Goal: Information Seeking & Learning: Learn about a topic

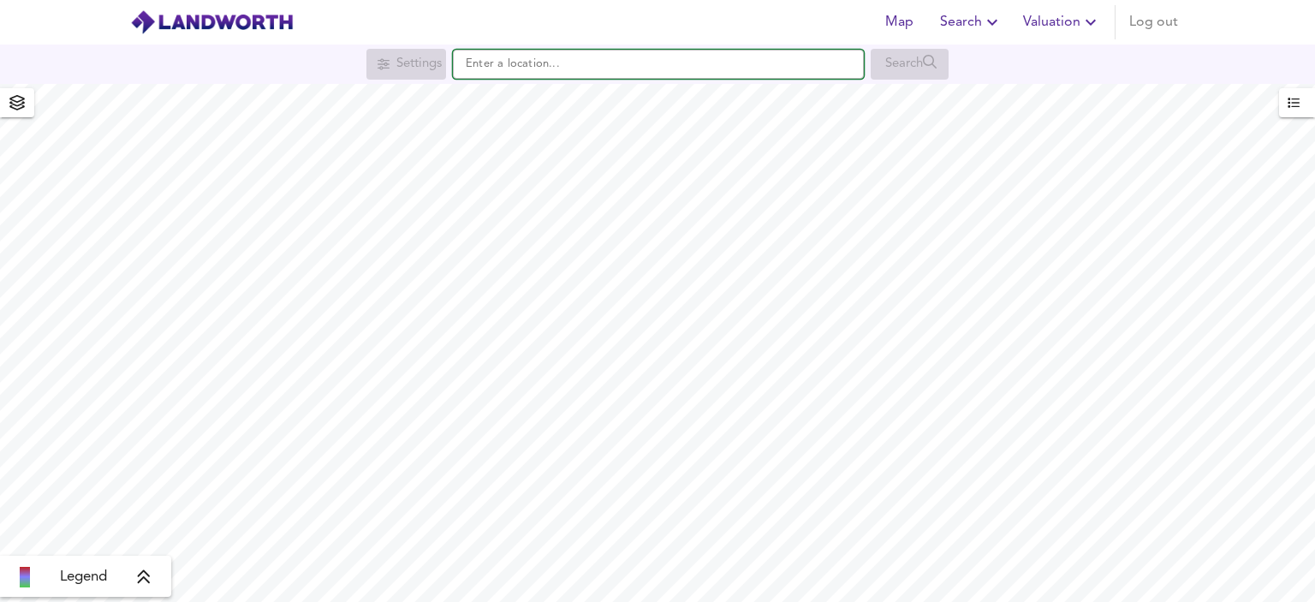
click at [596, 68] on input "text" at bounding box center [658, 64] width 411 height 29
paste input "W12 9BY"
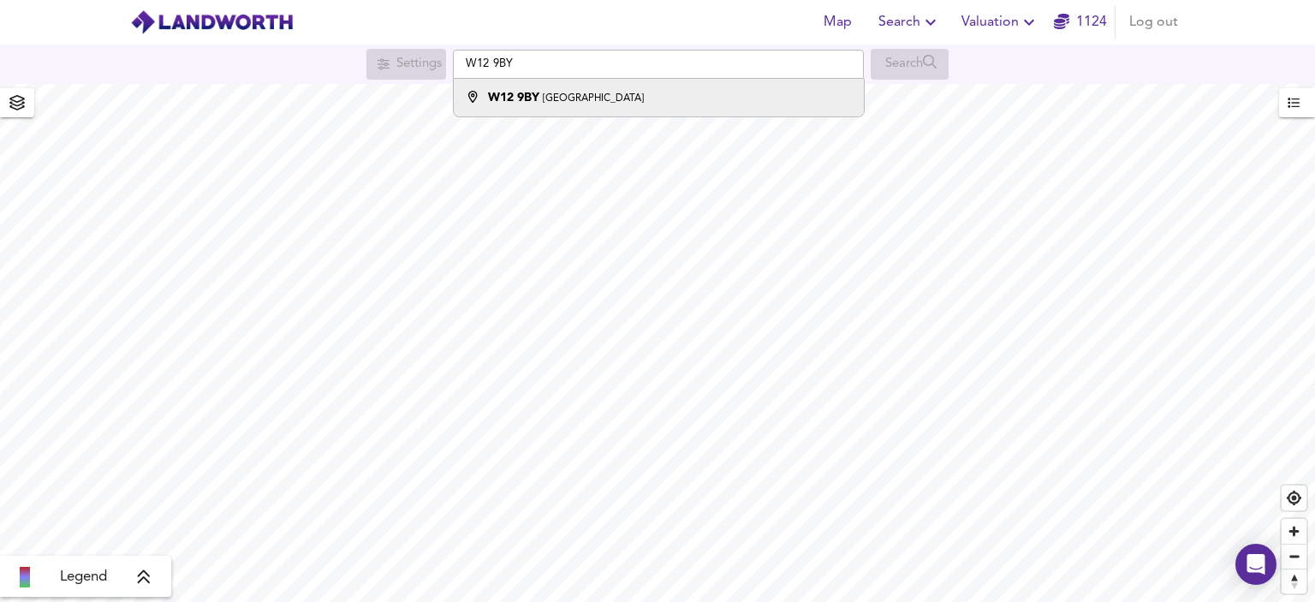
click at [572, 92] on div "W12 9BY Gayford Road, London" at bounding box center [566, 97] width 156 height 17
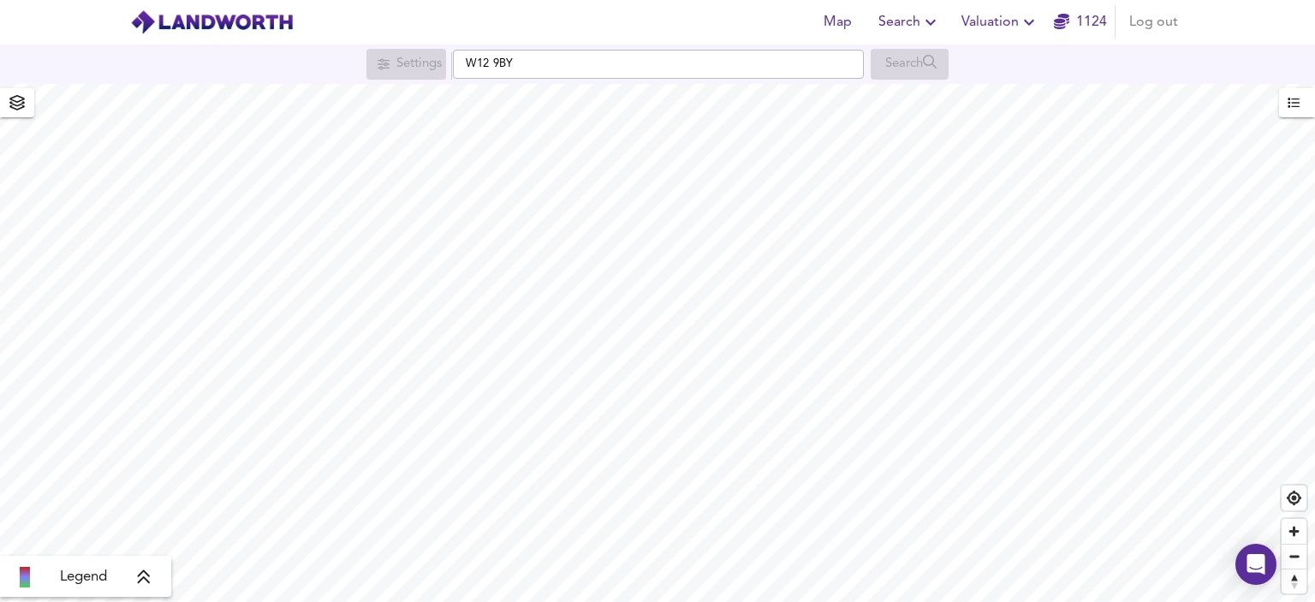
type input "Gayford Road, London W12 9BY"
checkbox input "false"
checkbox input "true"
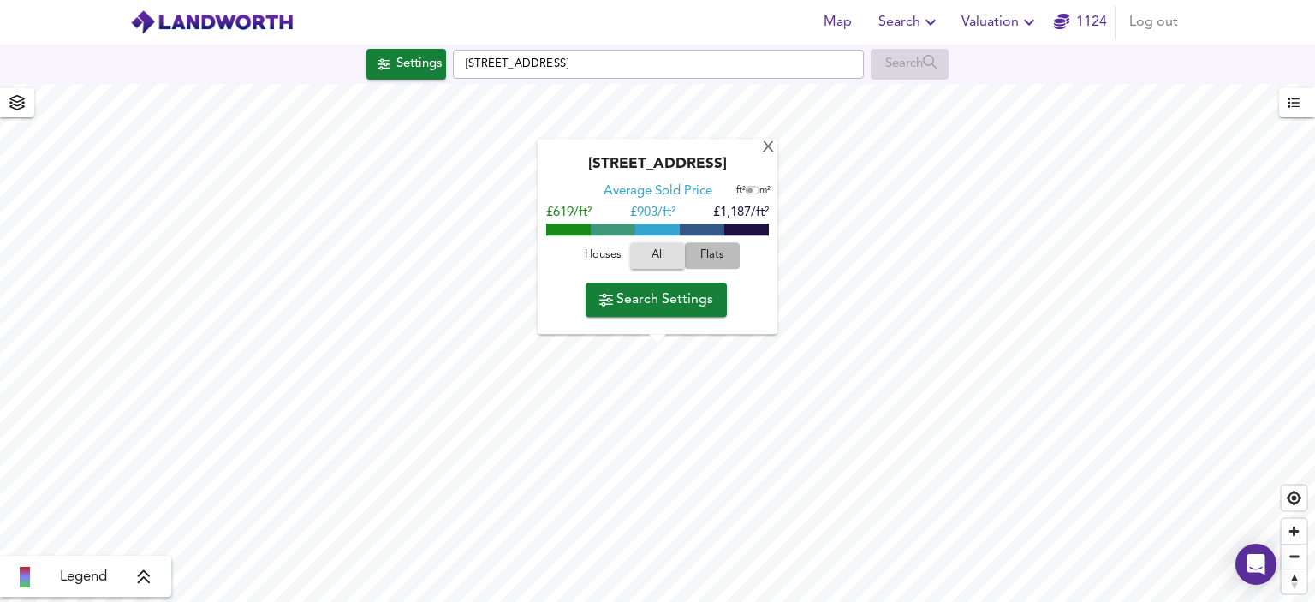
click at [702, 252] on span "Flats" at bounding box center [712, 257] width 46 height 20
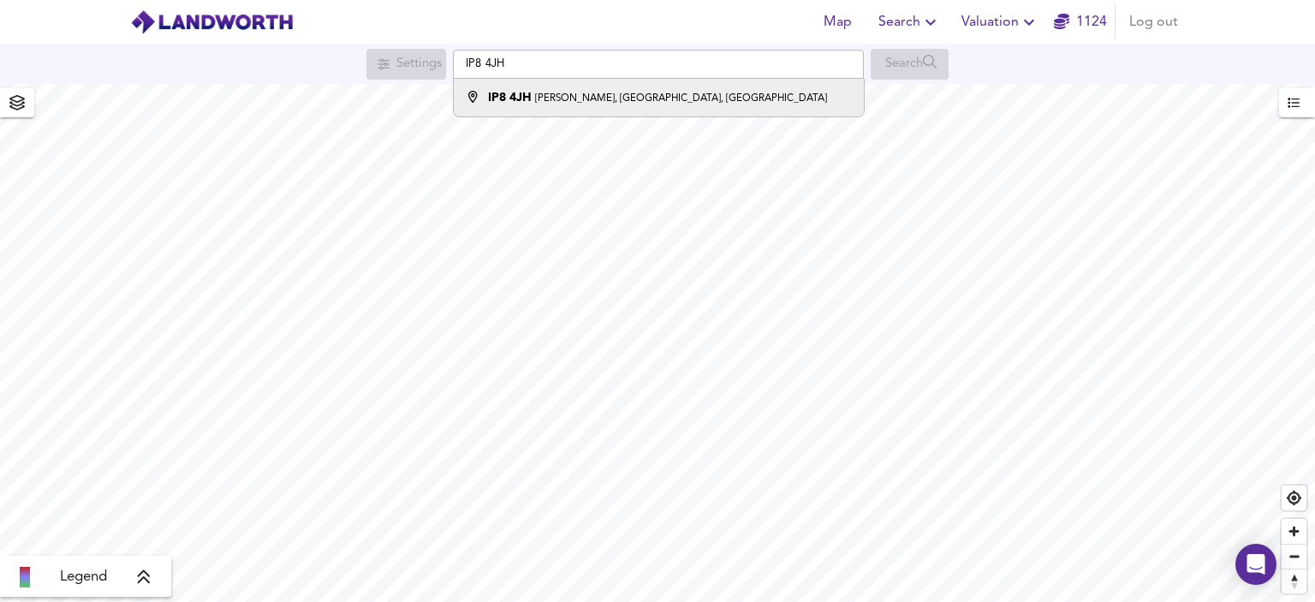
click at [647, 95] on small "[PERSON_NAME], [GEOGRAPHIC_DATA], [GEOGRAPHIC_DATA]" at bounding box center [681, 98] width 292 height 10
type input "[PERSON_NAME][STREET_ADDRESS]"
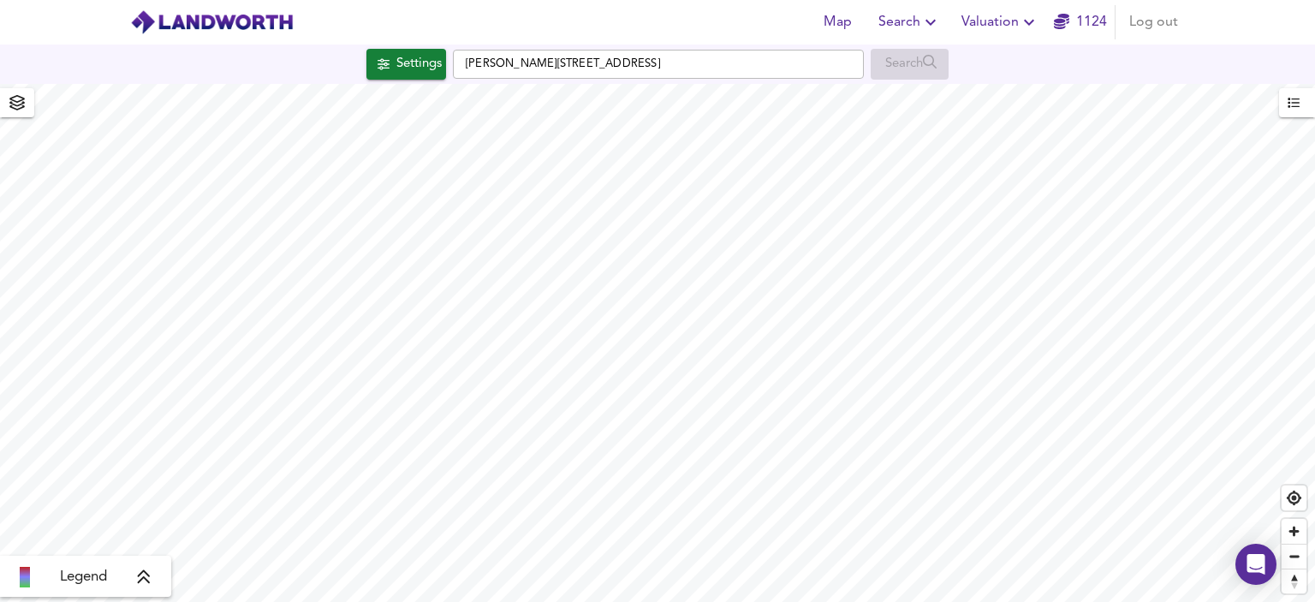
checkbox input "false"
checkbox input "true"
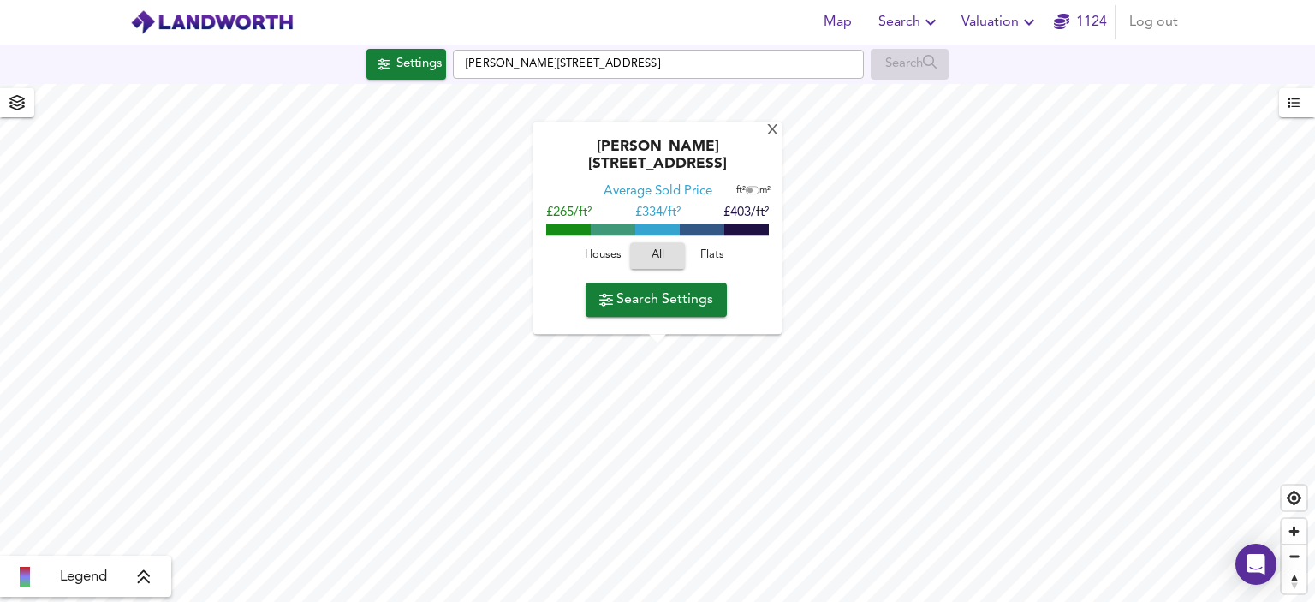
click at [603, 254] on span "Houses" at bounding box center [603, 257] width 46 height 20
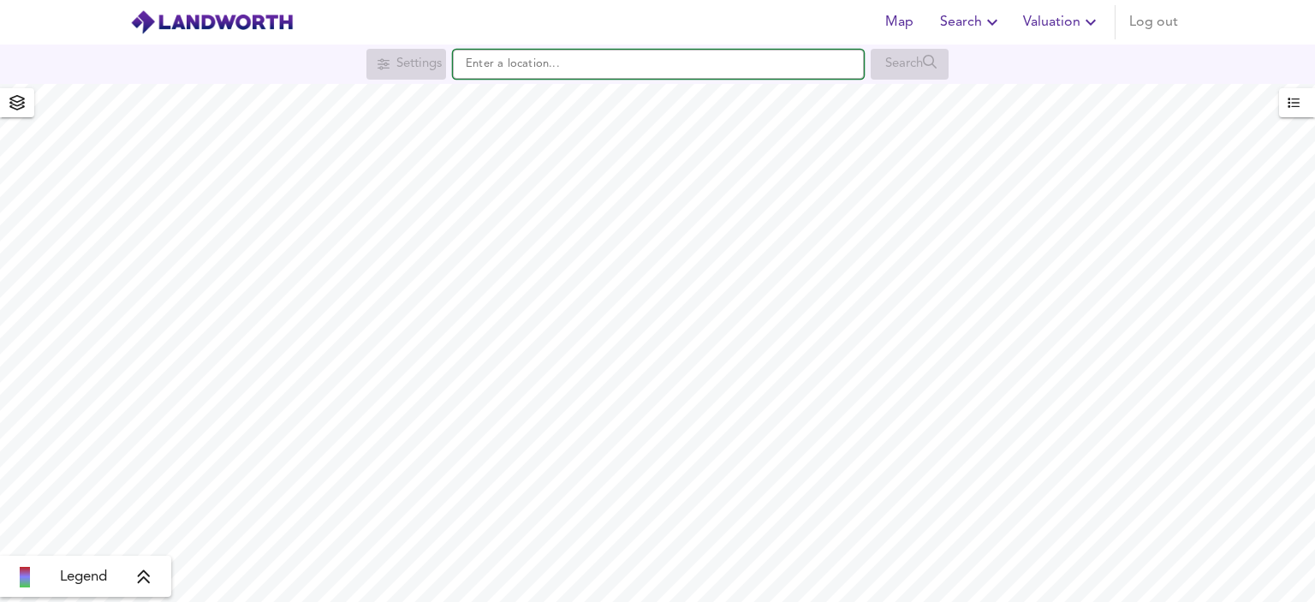
click at [685, 57] on input "text" at bounding box center [658, 64] width 411 height 29
paste input "ip3 0pq"
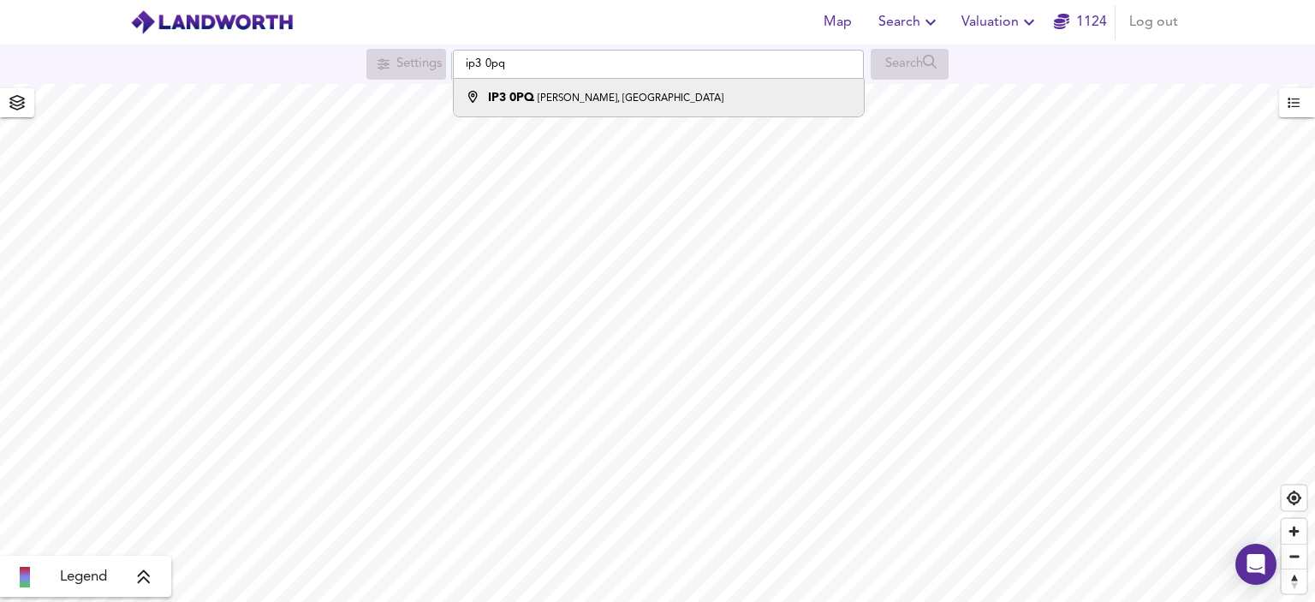
click at [729, 89] on div "IP3 0PQ Cliff Lane, Ipswich" at bounding box center [654, 97] width 393 height 17
type input "Cliff Lane, Ipswich IP3 0PQ"
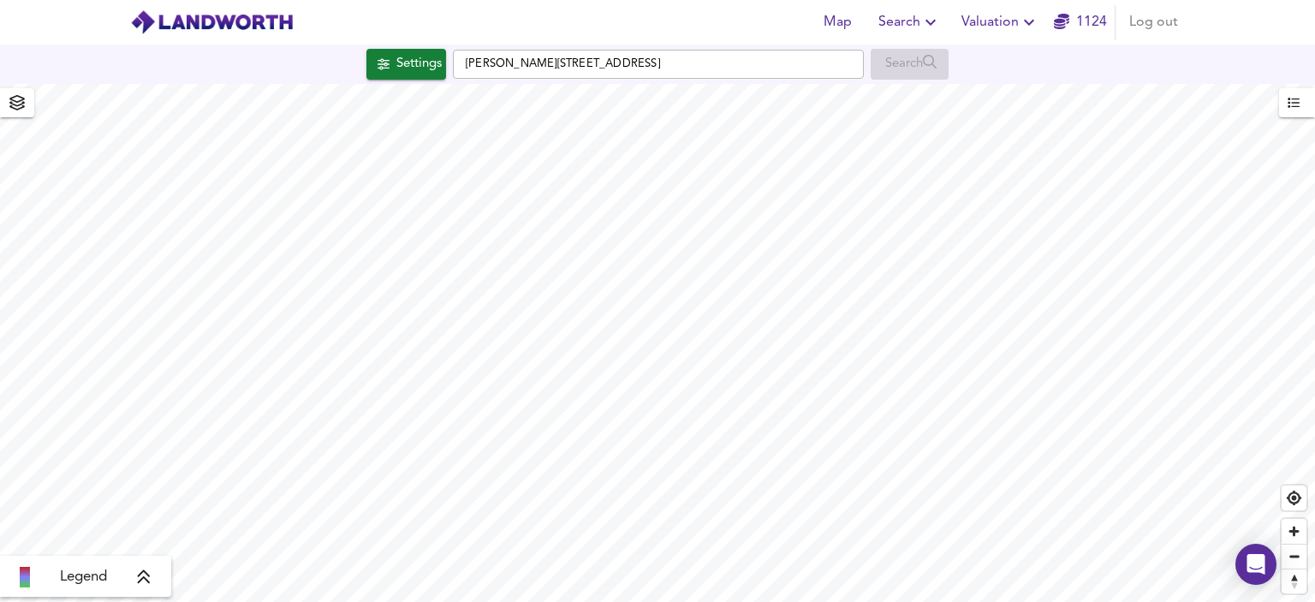
checkbox input "false"
checkbox input "true"
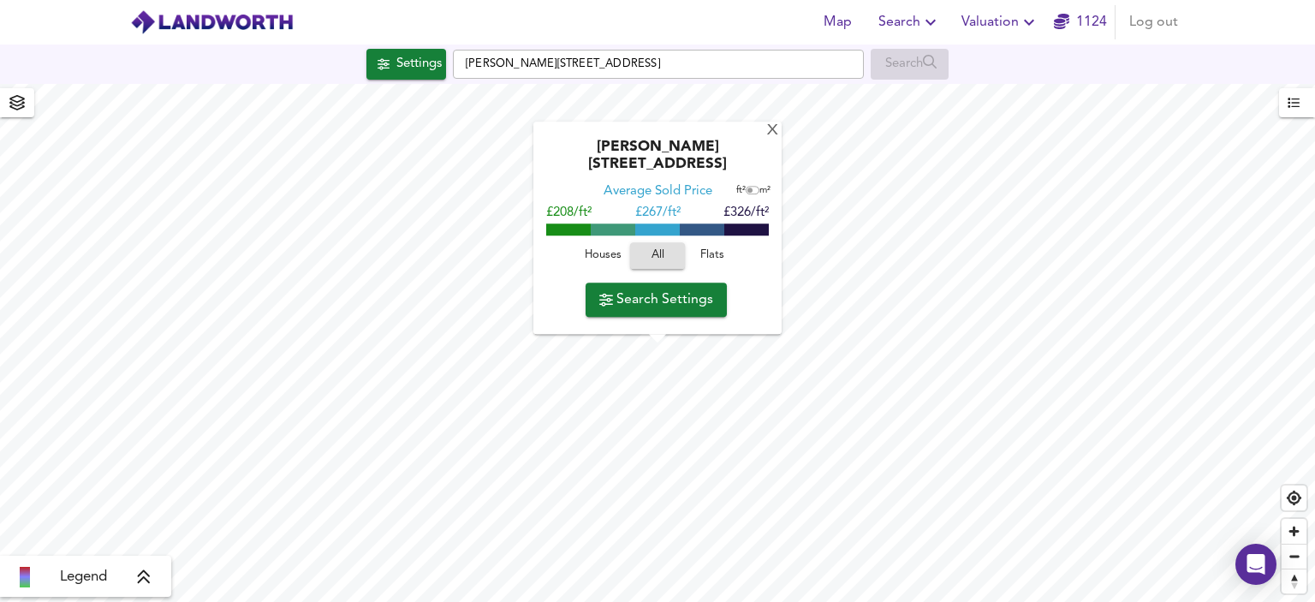
click at [600, 256] on span "Houses" at bounding box center [603, 257] width 46 height 20
